Goal: Task Accomplishment & Management: Use online tool/utility

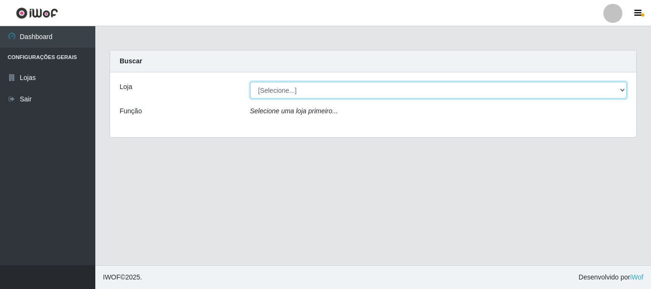
click at [325, 93] on select "[Selecione...] [GEOGRAPHIC_DATA] [GEOGRAPHIC_DATA]" at bounding box center [438, 90] width 377 height 17
select select "64"
click at [250, 82] on select "[Selecione...] [GEOGRAPHIC_DATA] [GEOGRAPHIC_DATA]" at bounding box center [438, 90] width 377 height 17
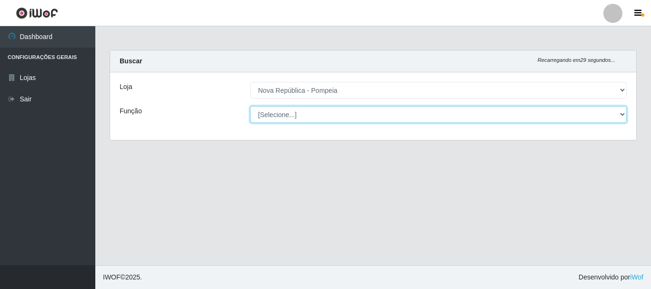
click at [330, 120] on select "[Selecione...] Balconista Operador de Caixa Recepcionista Repositor" at bounding box center [438, 114] width 377 height 17
select select "22"
click at [250, 106] on select "[Selecione...] Balconista Operador de Caixa Recepcionista Repositor" at bounding box center [438, 114] width 377 height 17
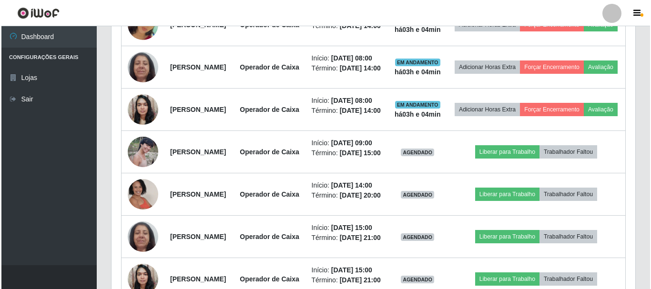
scroll to position [524, 0]
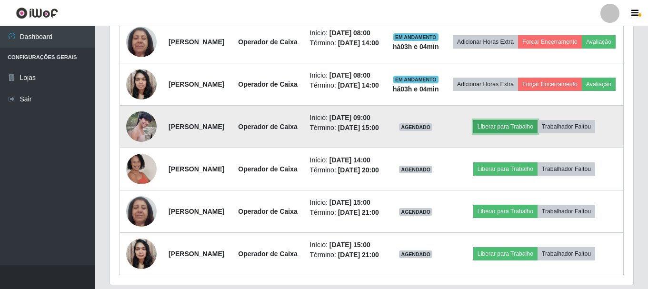
click at [517, 133] on button "Liberar para Trabalho" at bounding box center [505, 126] width 64 height 13
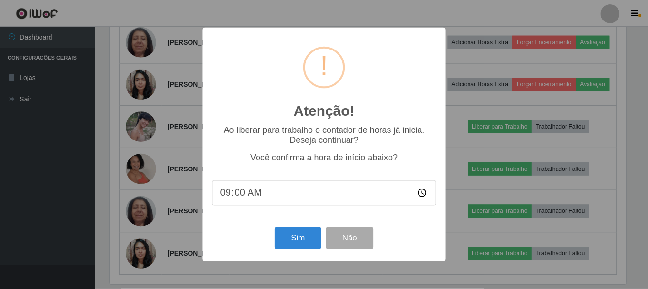
scroll to position [198, 519]
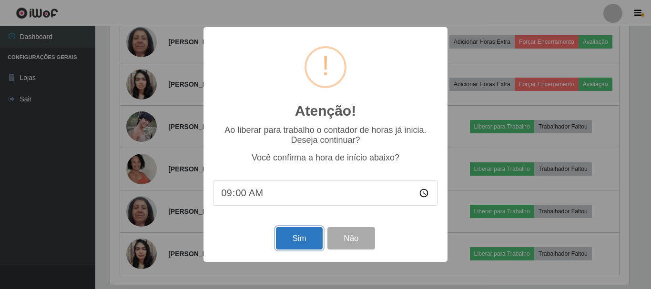
click at [307, 237] on button "Sim" at bounding box center [299, 238] width 46 height 22
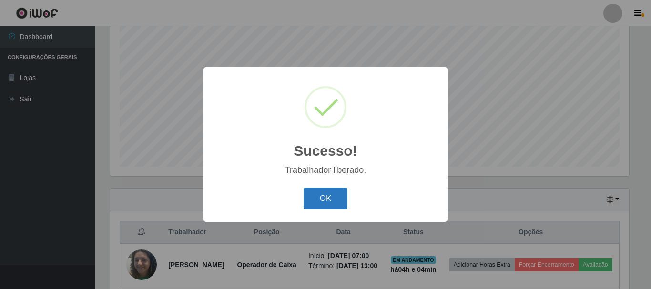
click at [333, 192] on button "OK" at bounding box center [325, 199] width 44 height 22
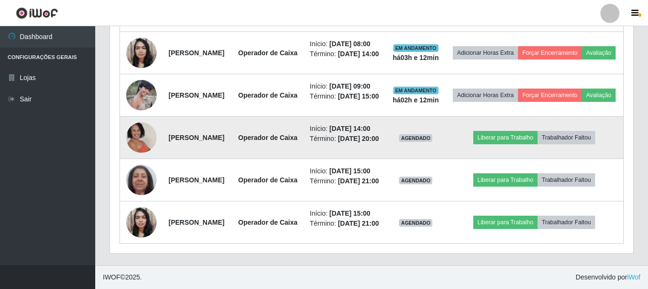
scroll to position [567, 0]
